Goal: Navigation & Orientation: Find specific page/section

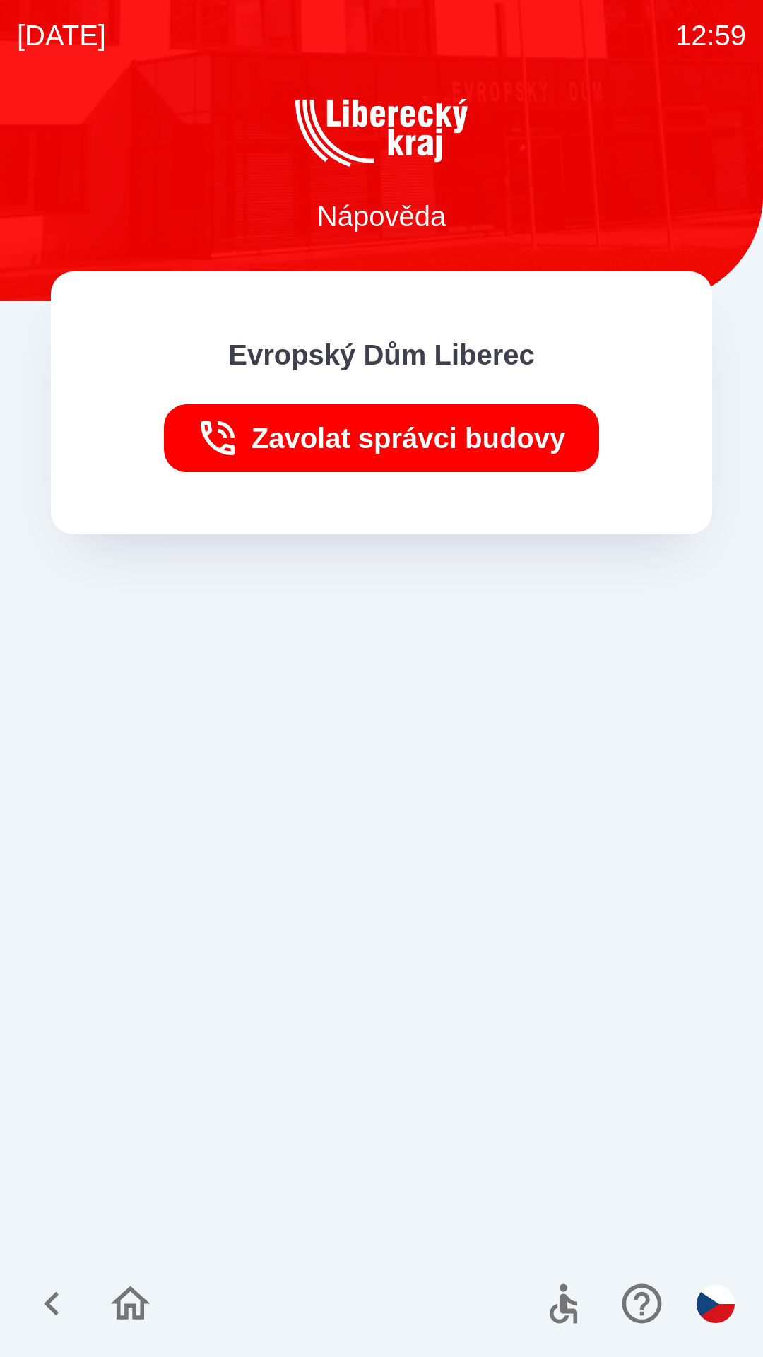
click at [131, 1325] on icon "button" at bounding box center [130, 1303] width 47 height 47
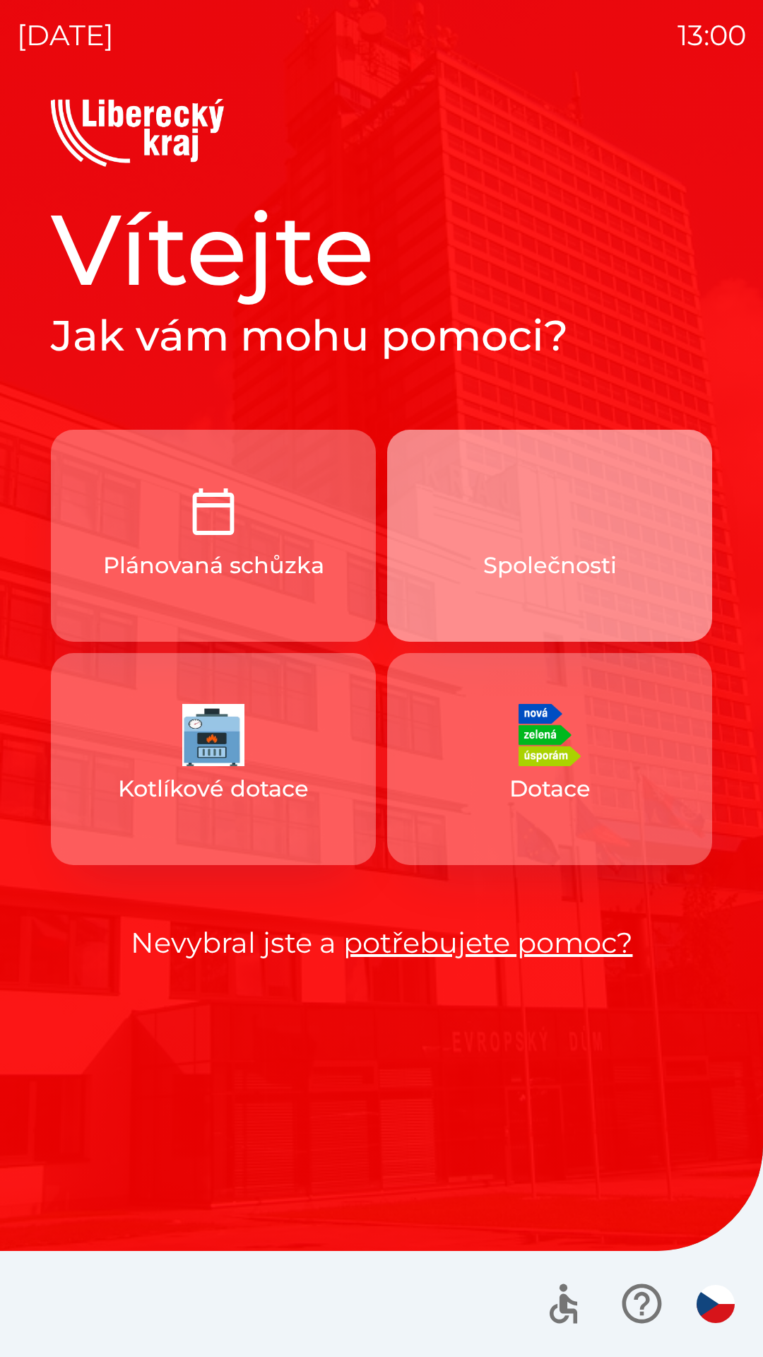
click at [700, 606] on button "Společnosti" at bounding box center [549, 536] width 325 height 212
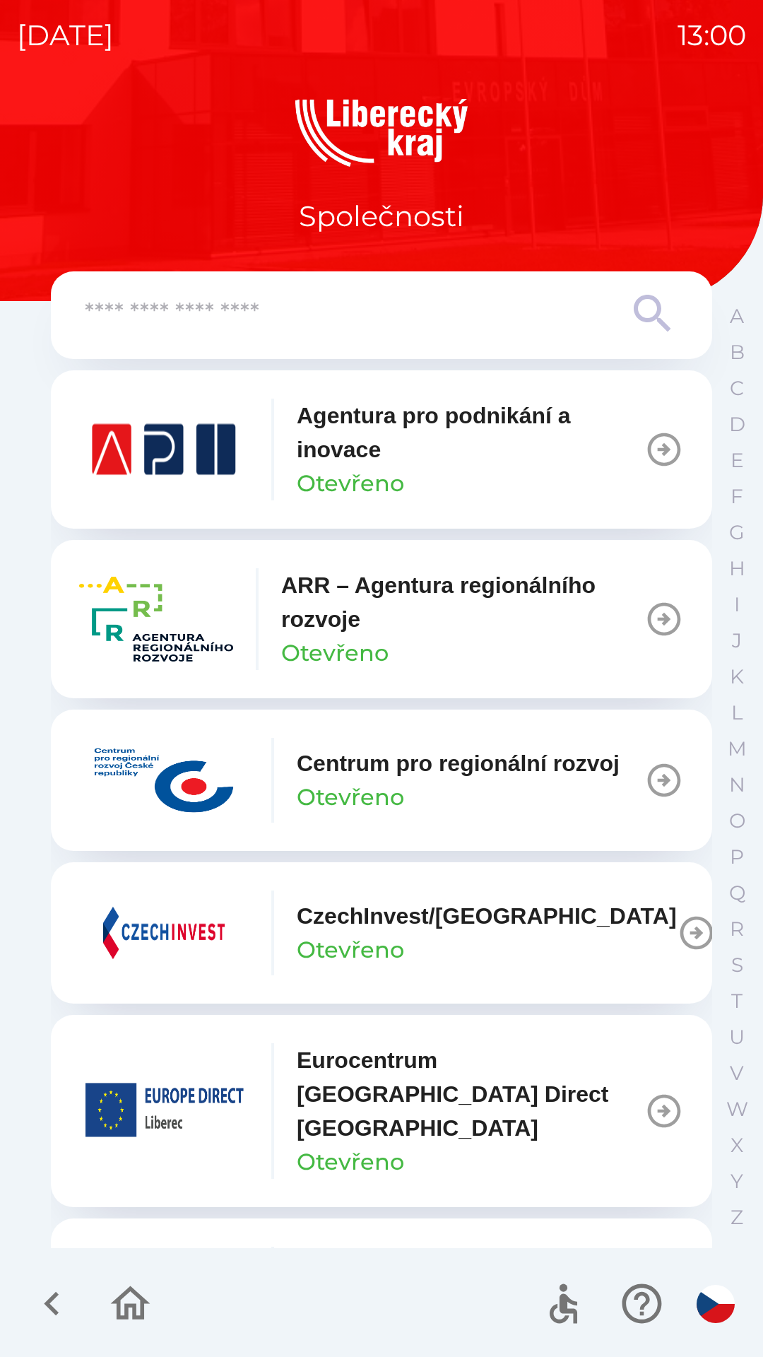
click at [128, 1300] on icon "button" at bounding box center [130, 1303] width 47 height 47
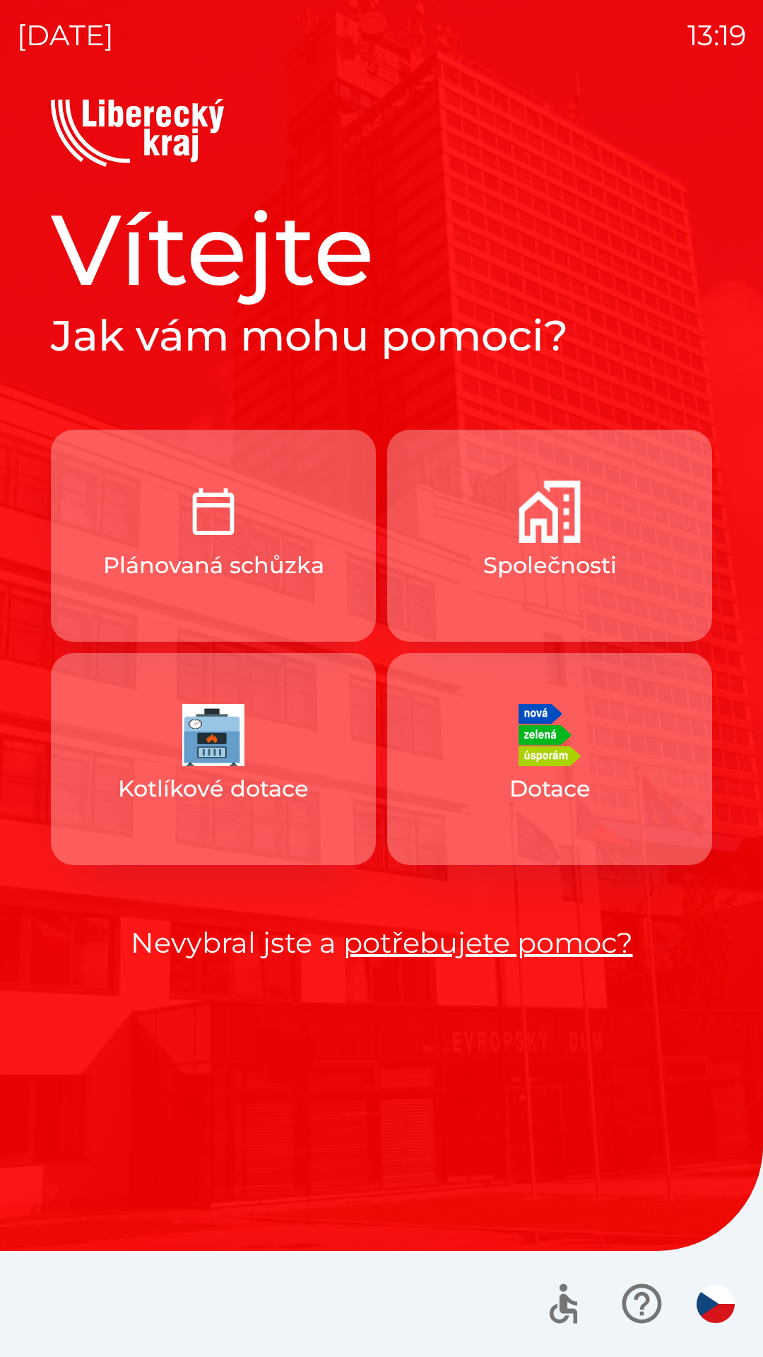
click at [243, 523] on img "button" at bounding box center [213, 512] width 62 height 62
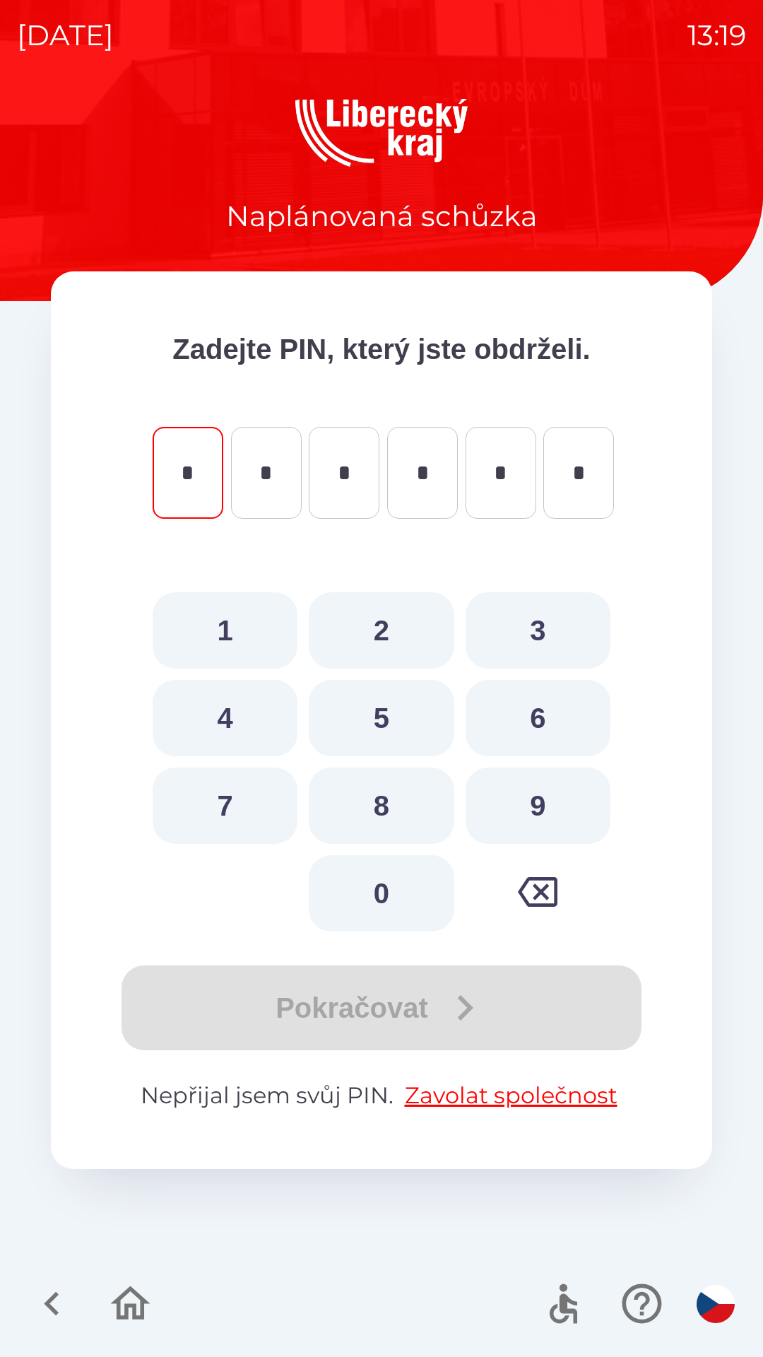
click at [544, 888] on icon "button" at bounding box center [538, 892] width 40 height 30
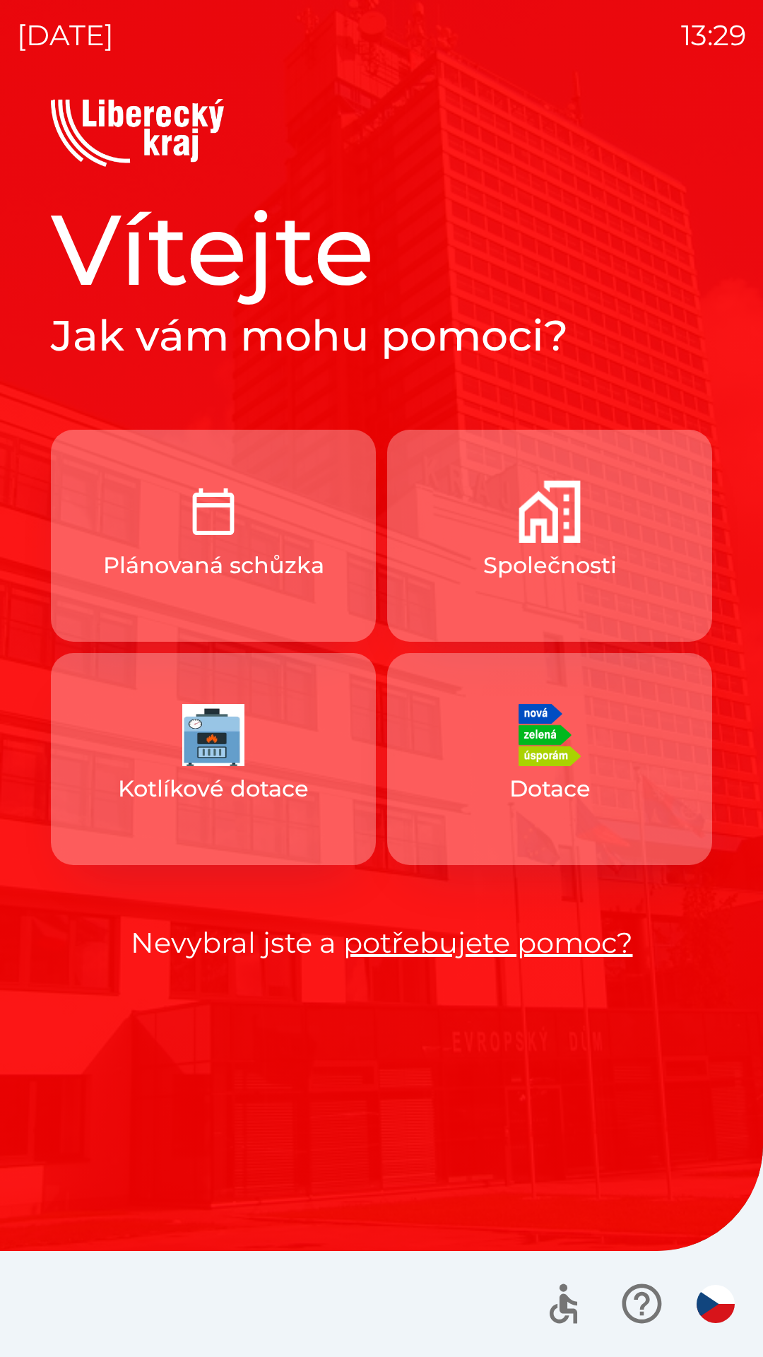
click at [108, 563] on p "Plánovaná schůzka" at bounding box center [213, 565] width 221 height 34
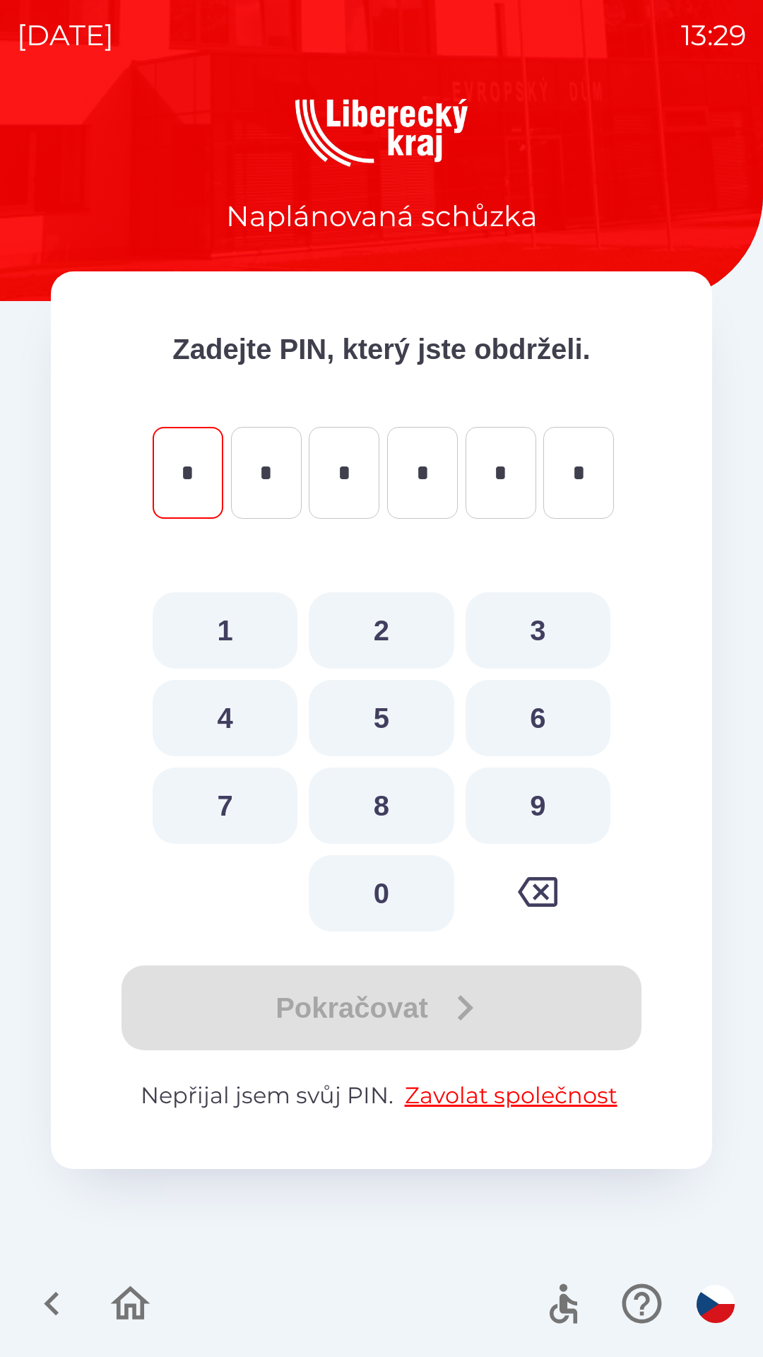
click at [71, 1297] on icon "button" at bounding box center [51, 1303] width 47 height 47
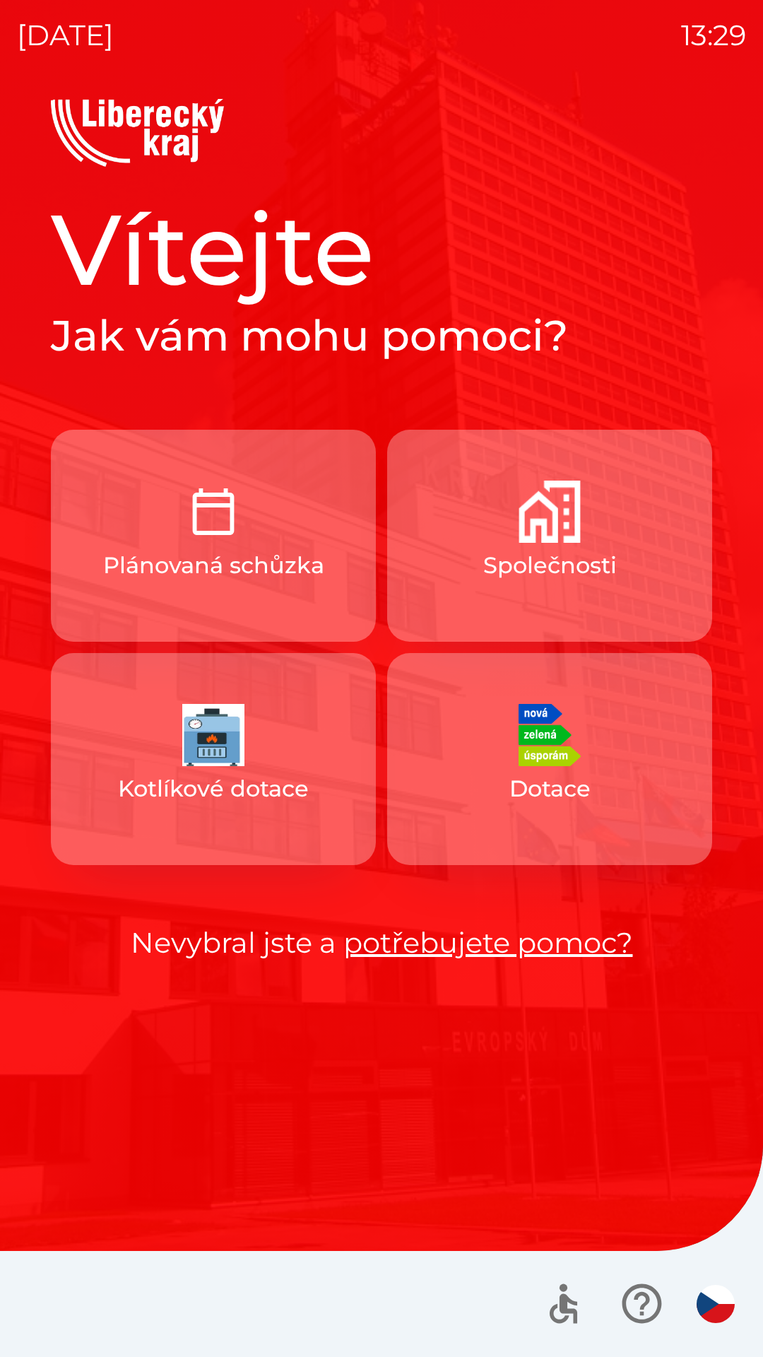
click at [633, 515] on button "Společnosti" at bounding box center [549, 536] width 325 height 212
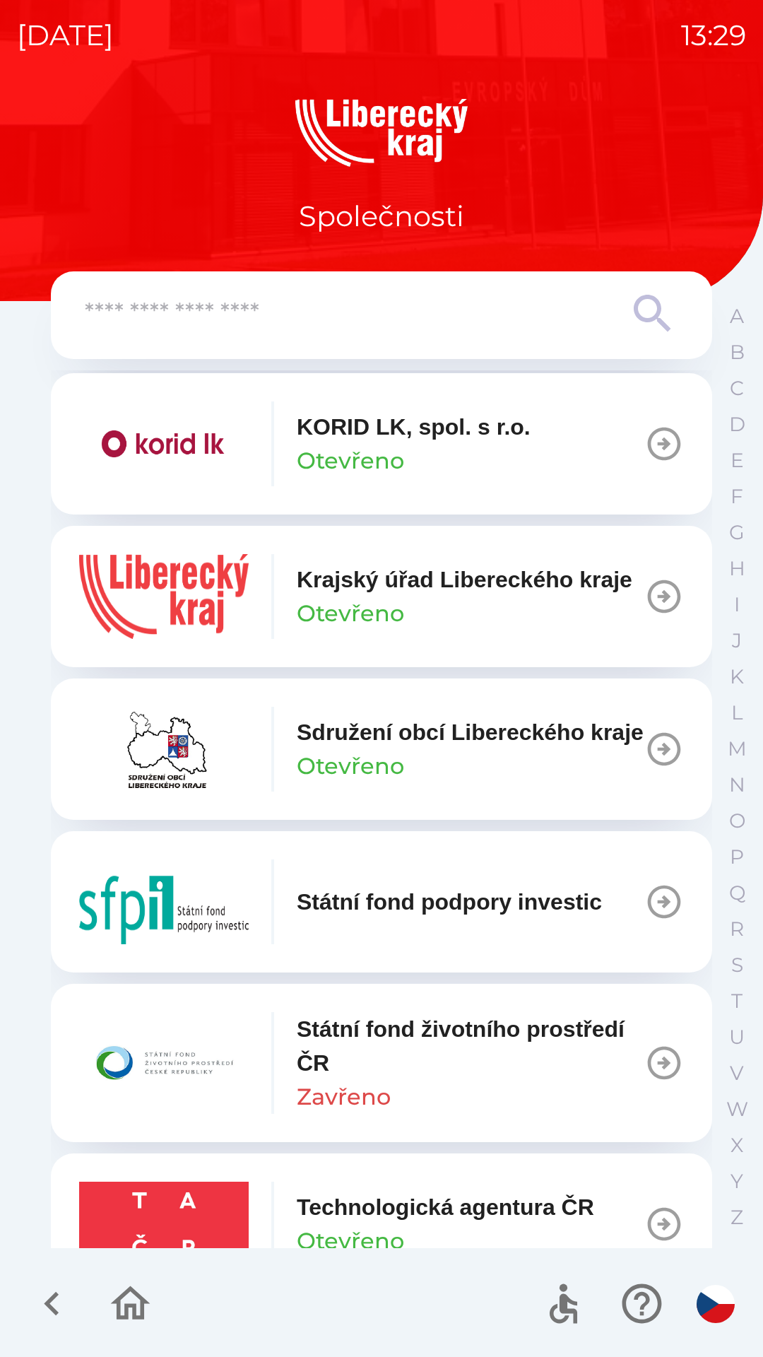
scroll to position [1158, 0]
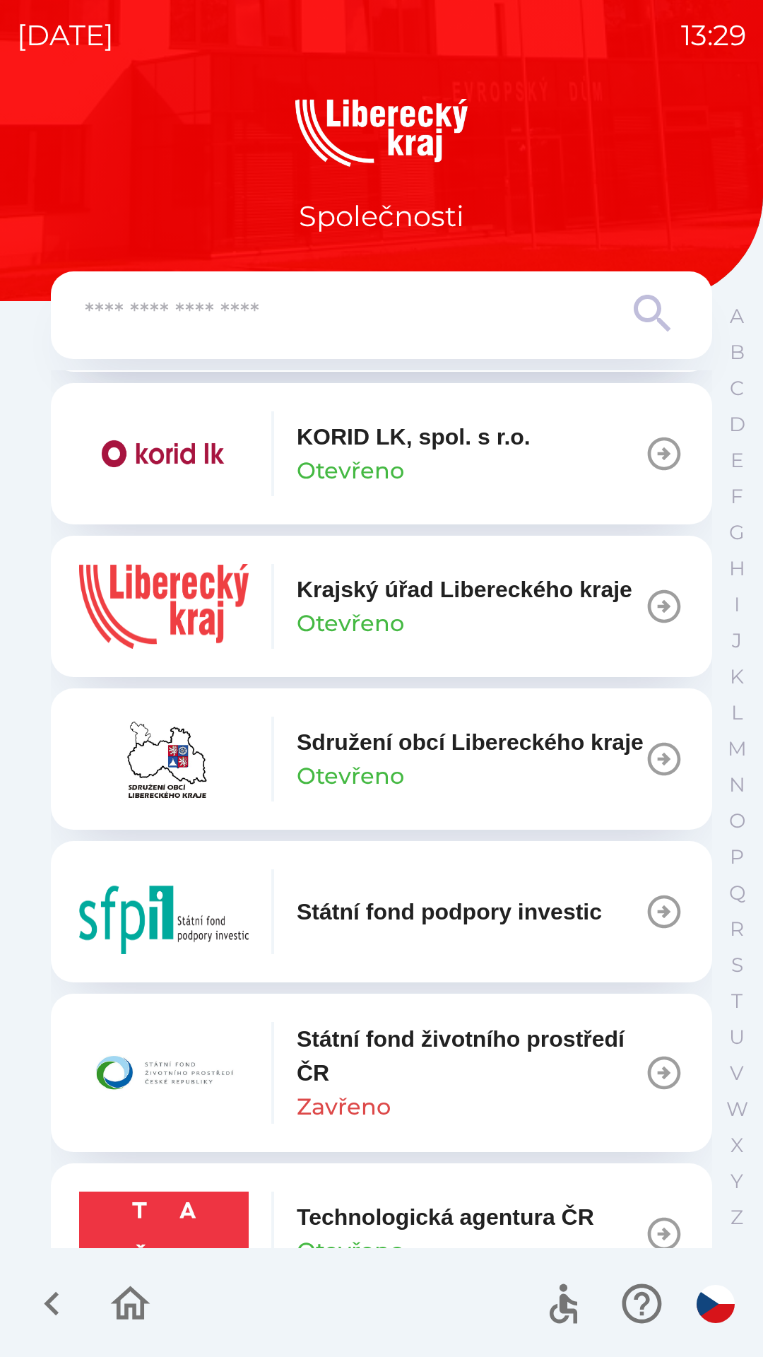
click at [59, 1284] on icon "button" at bounding box center [51, 1303] width 47 height 47
